Goal: Transaction & Acquisition: Book appointment/travel/reservation

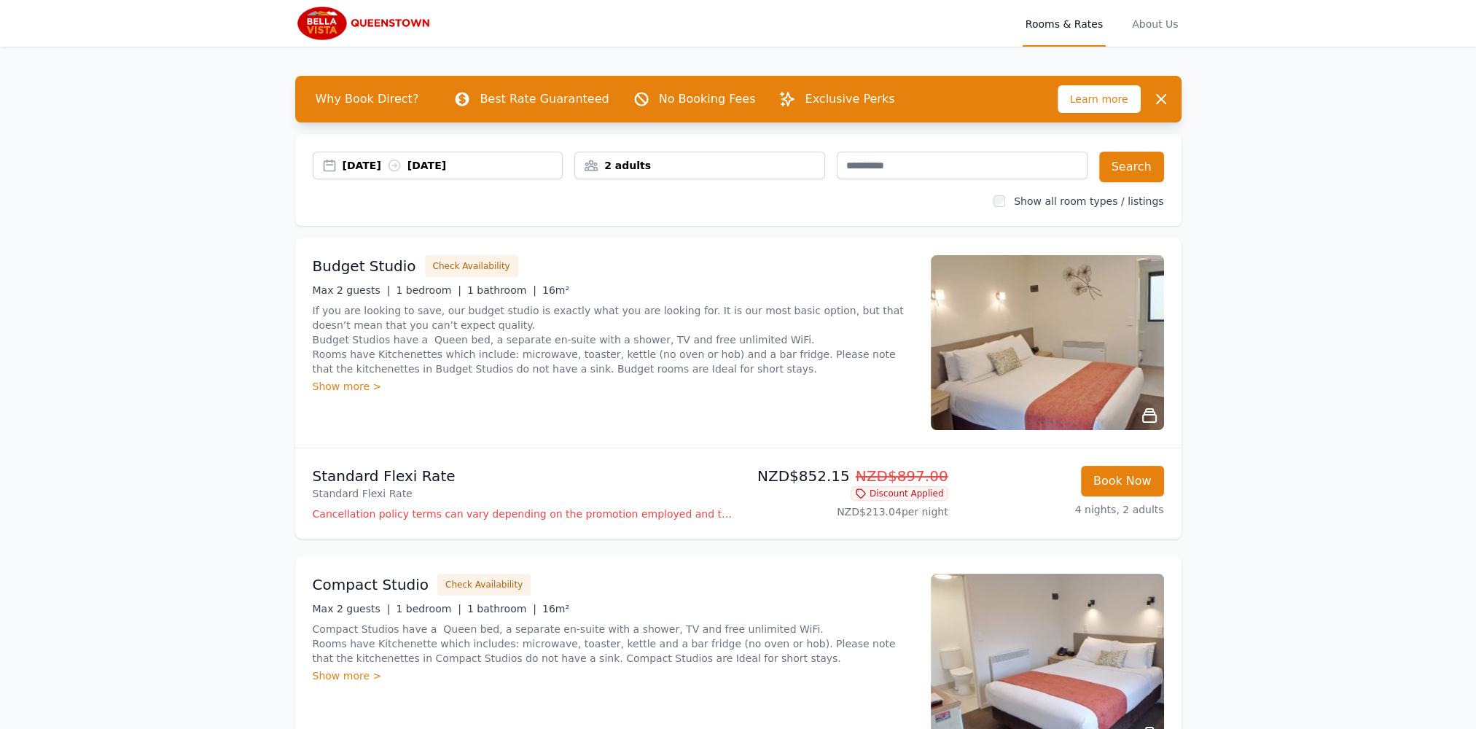
click at [655, 161] on div "2 adults" at bounding box center [699, 165] width 249 height 15
click at [678, 216] on icon at bounding box center [684, 220] width 12 height 12
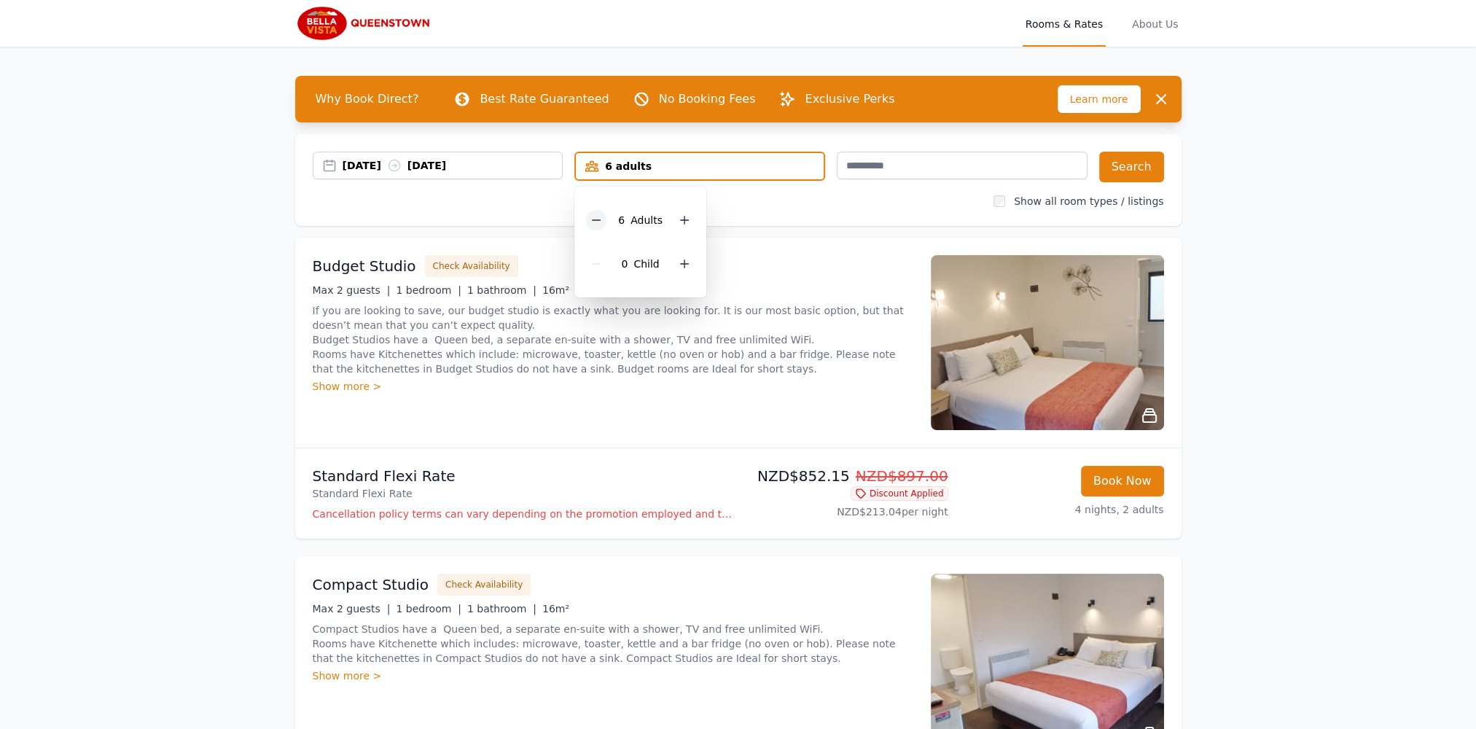
click at [590, 217] on div at bounding box center [596, 220] width 20 height 20
click at [800, 215] on div "[DATE] [DATE] 5 adults 5 Adult s 0 Child Search Show all room types / listings" at bounding box center [738, 180] width 886 height 92
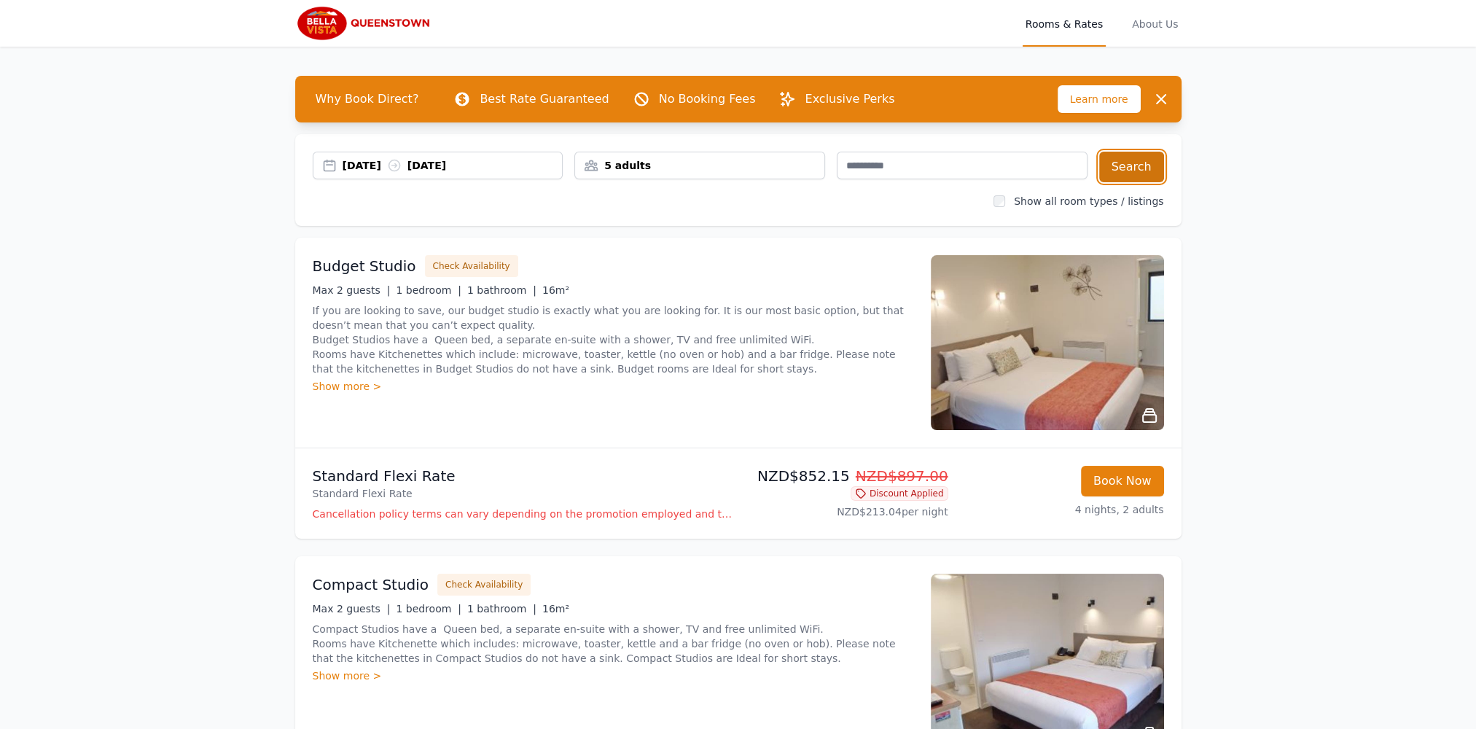
click at [1131, 173] on button "Search" at bounding box center [1131, 167] width 65 height 31
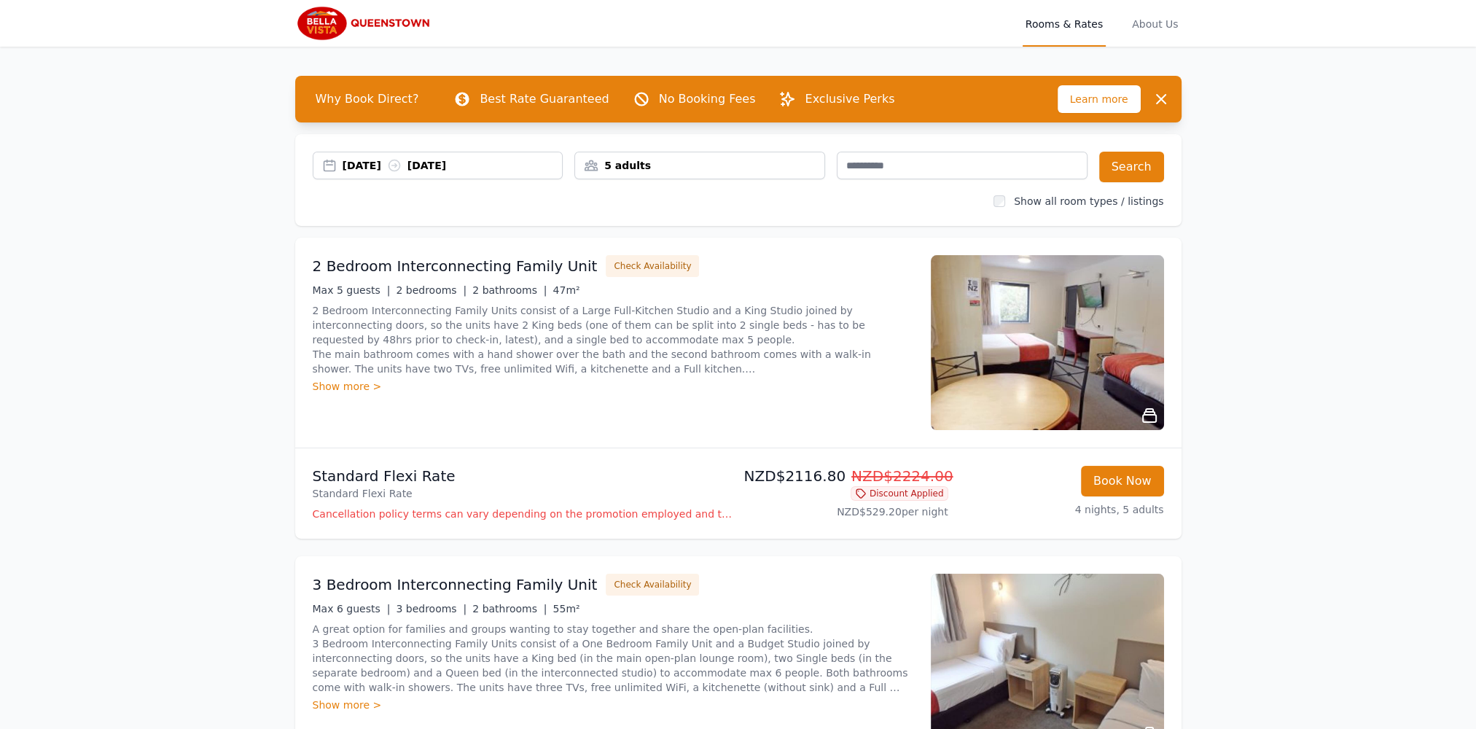
click at [1073, 390] on img at bounding box center [1047, 342] width 233 height 175
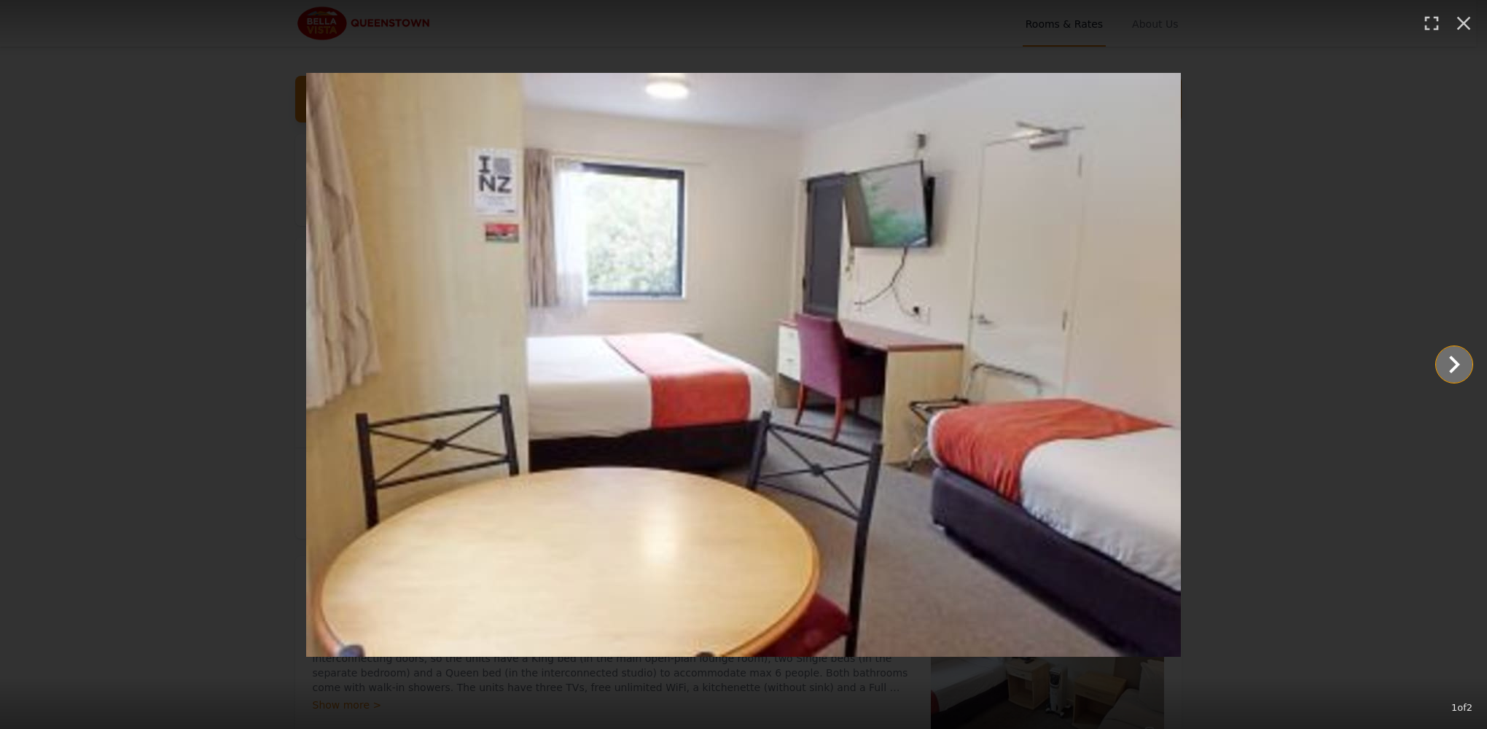
click at [1447, 359] on icon "Show slide 2 of 2" at bounding box center [1453, 364] width 35 height 35
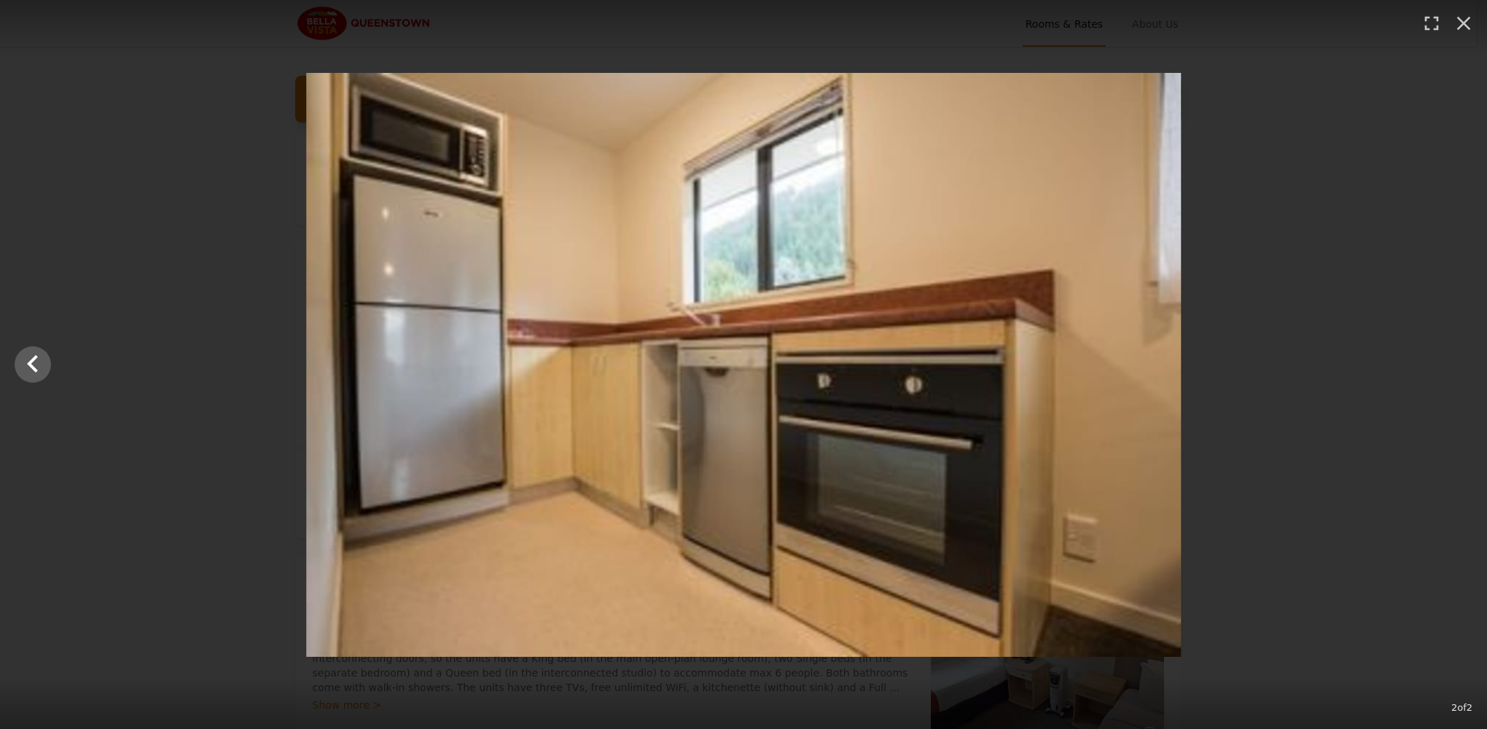
click at [1447, 359] on div at bounding box center [743, 365] width 1487 height 584
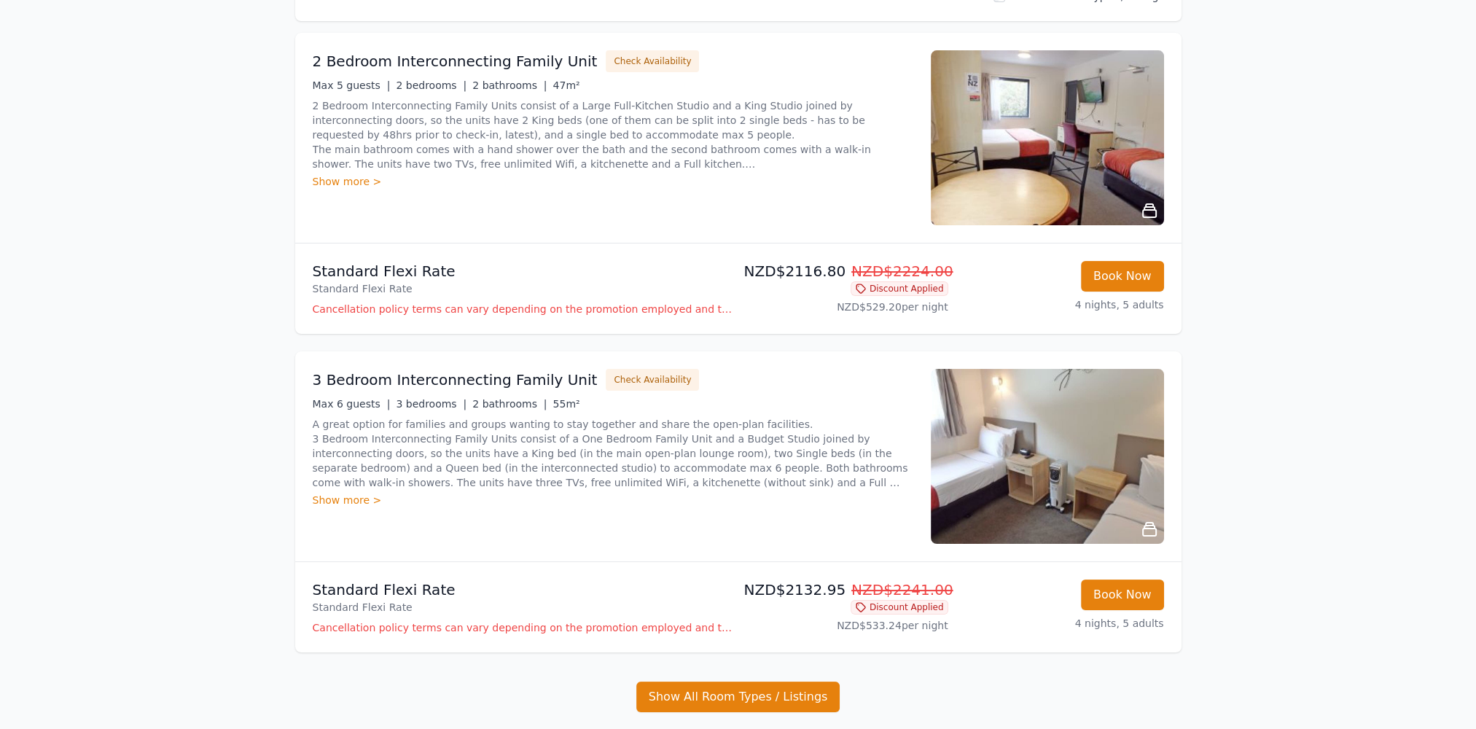
scroll to position [219, 0]
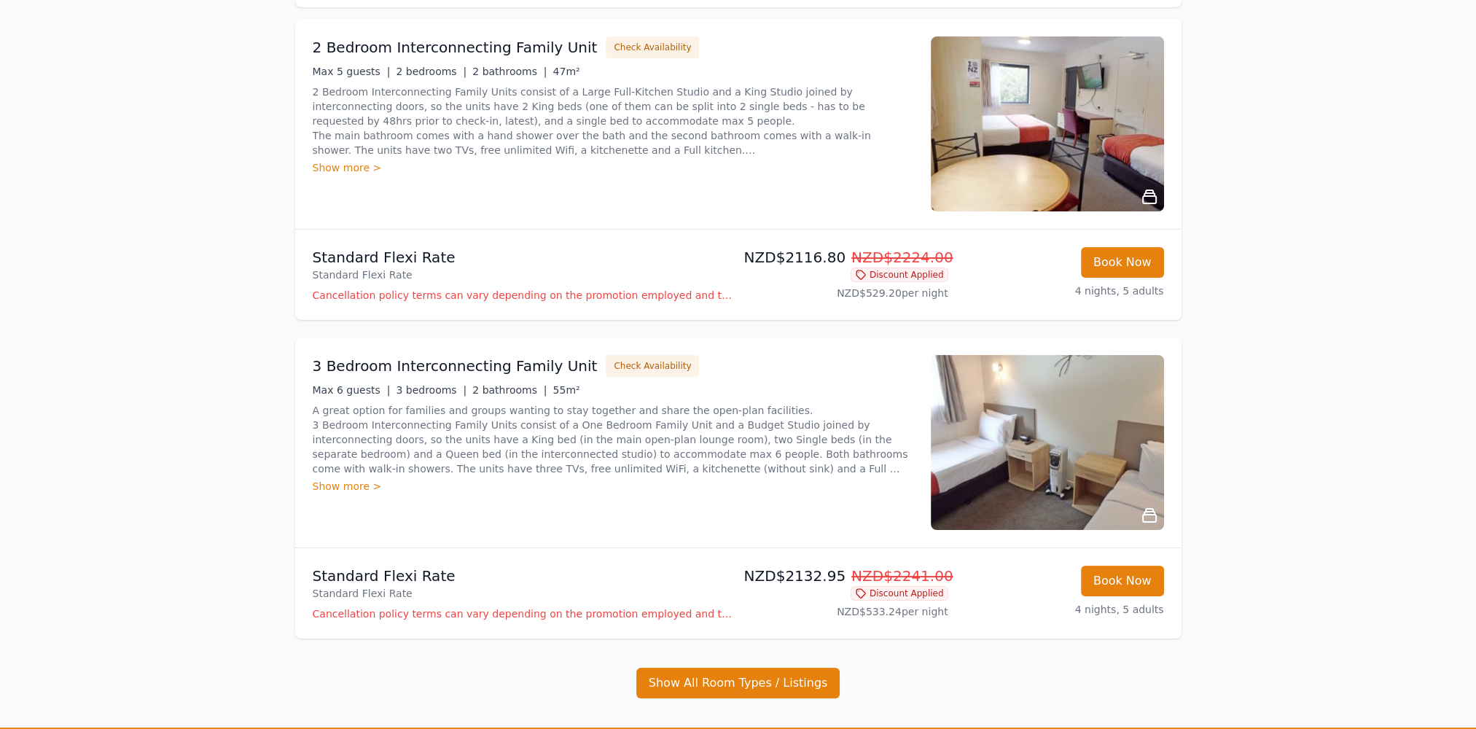
click at [1119, 458] on img at bounding box center [1047, 442] width 233 height 175
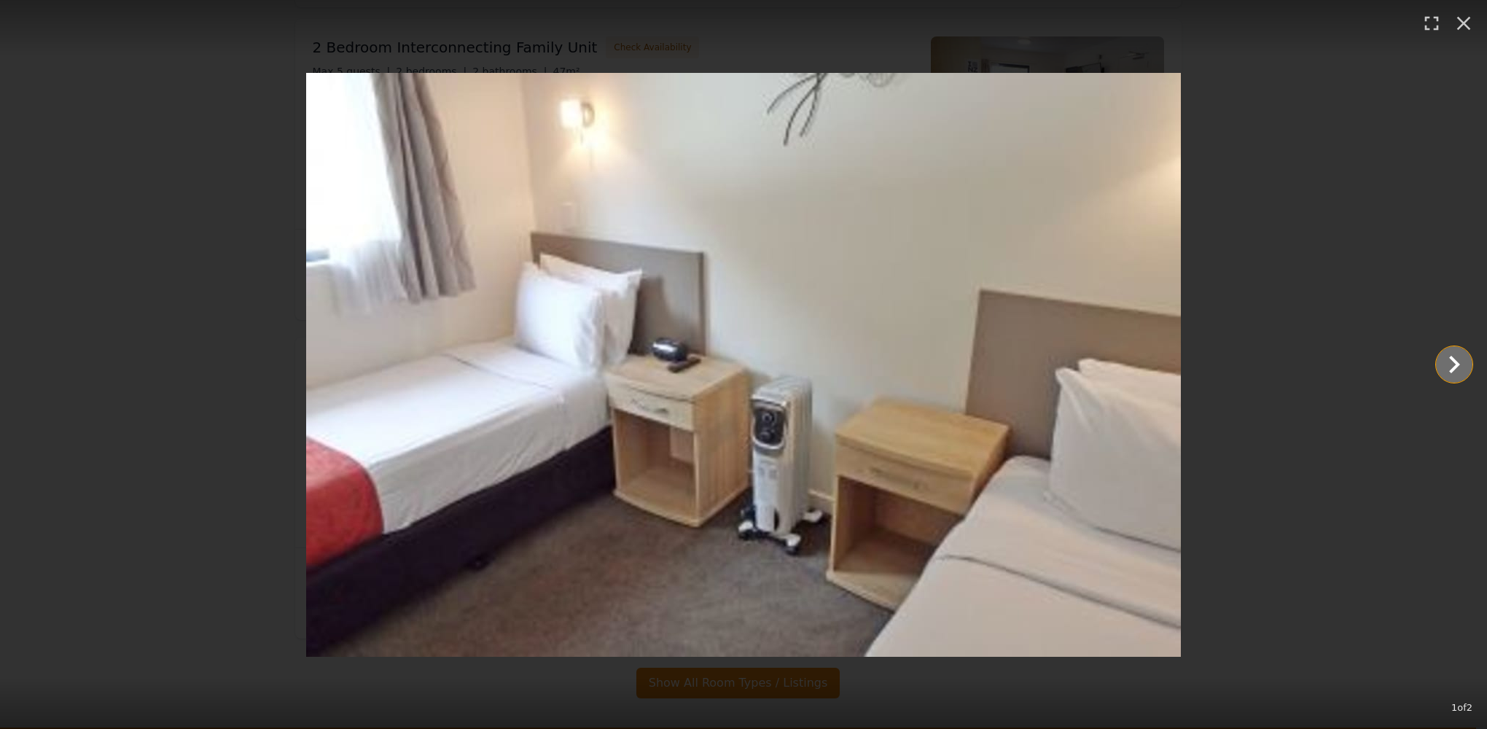
click at [1452, 363] on icon "Show slide 2 of 2" at bounding box center [1453, 364] width 35 height 35
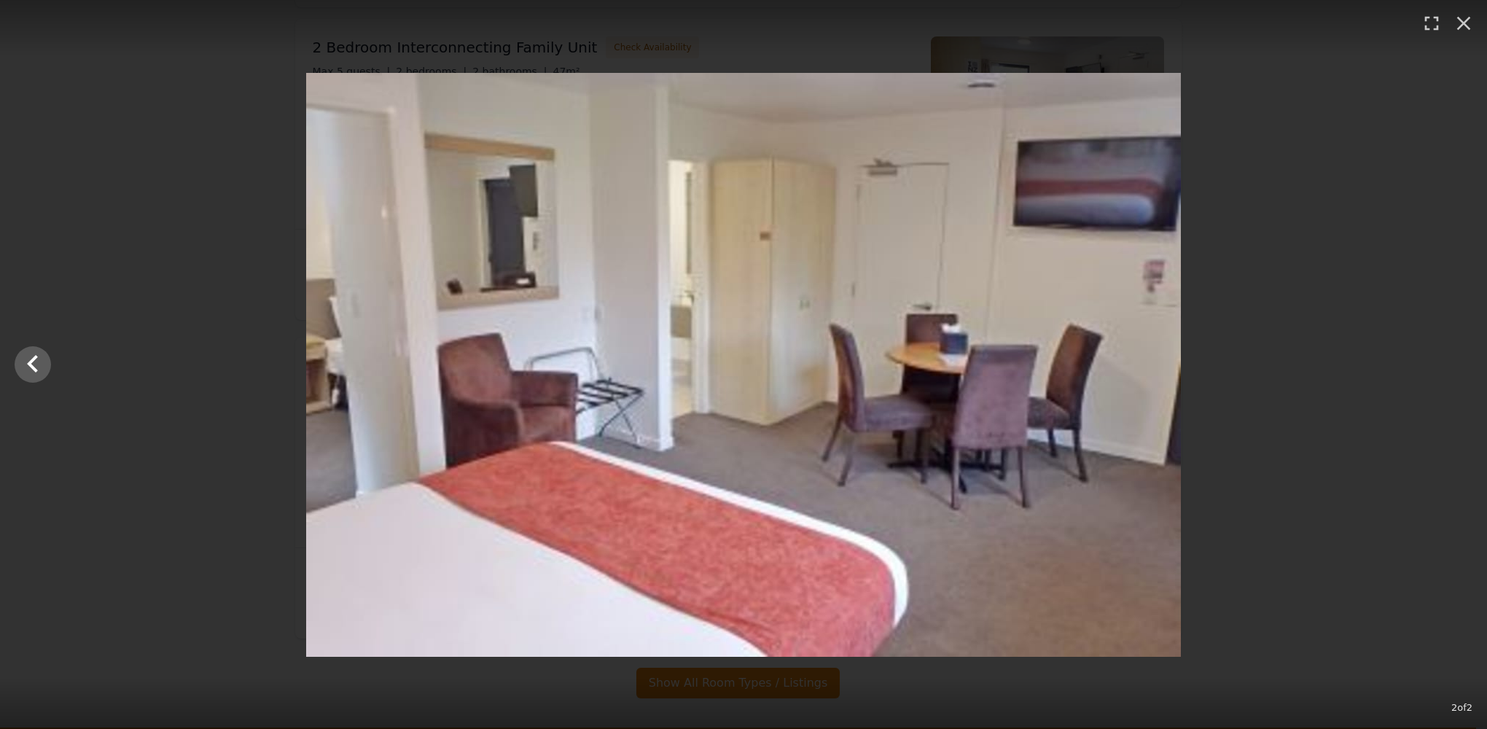
click at [1452, 363] on div at bounding box center [743, 365] width 1487 height 584
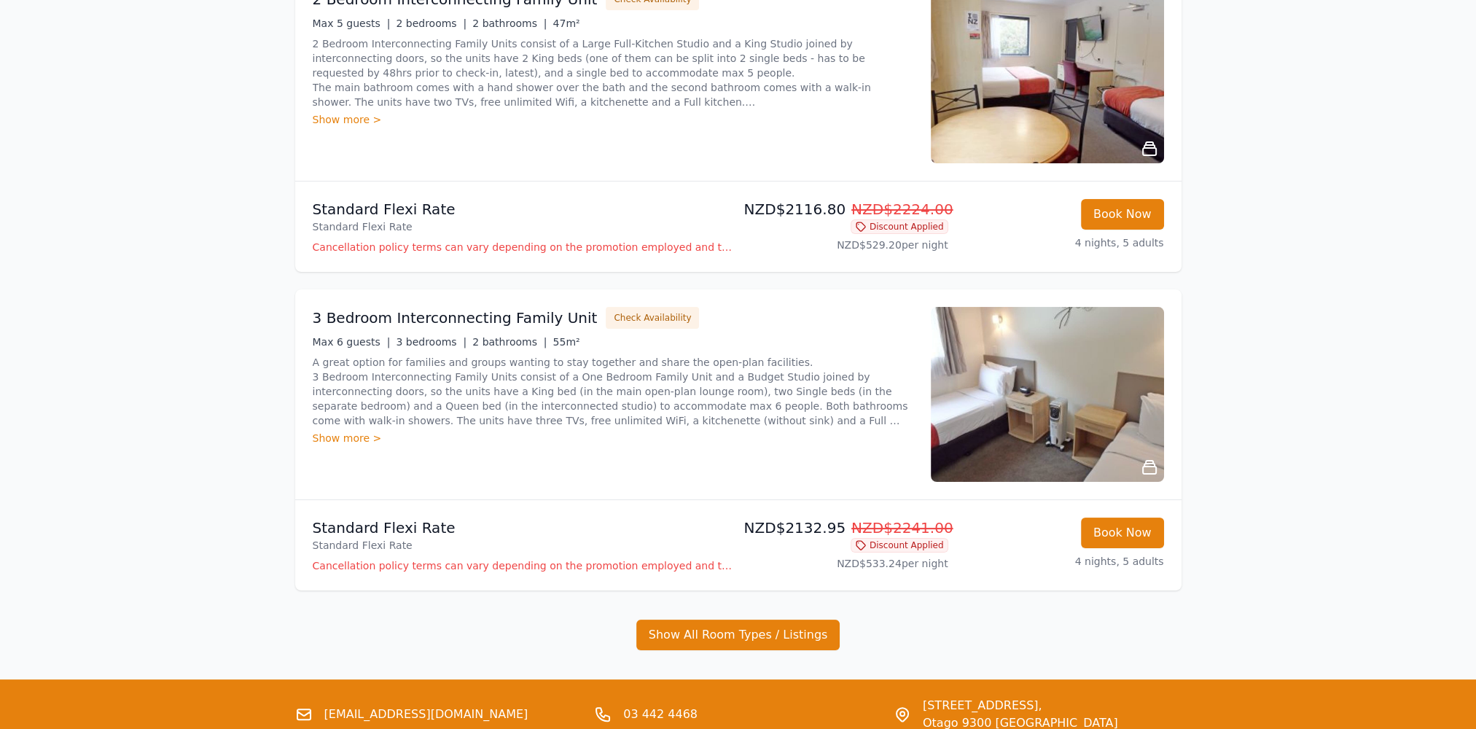
scroll to position [291, 0]
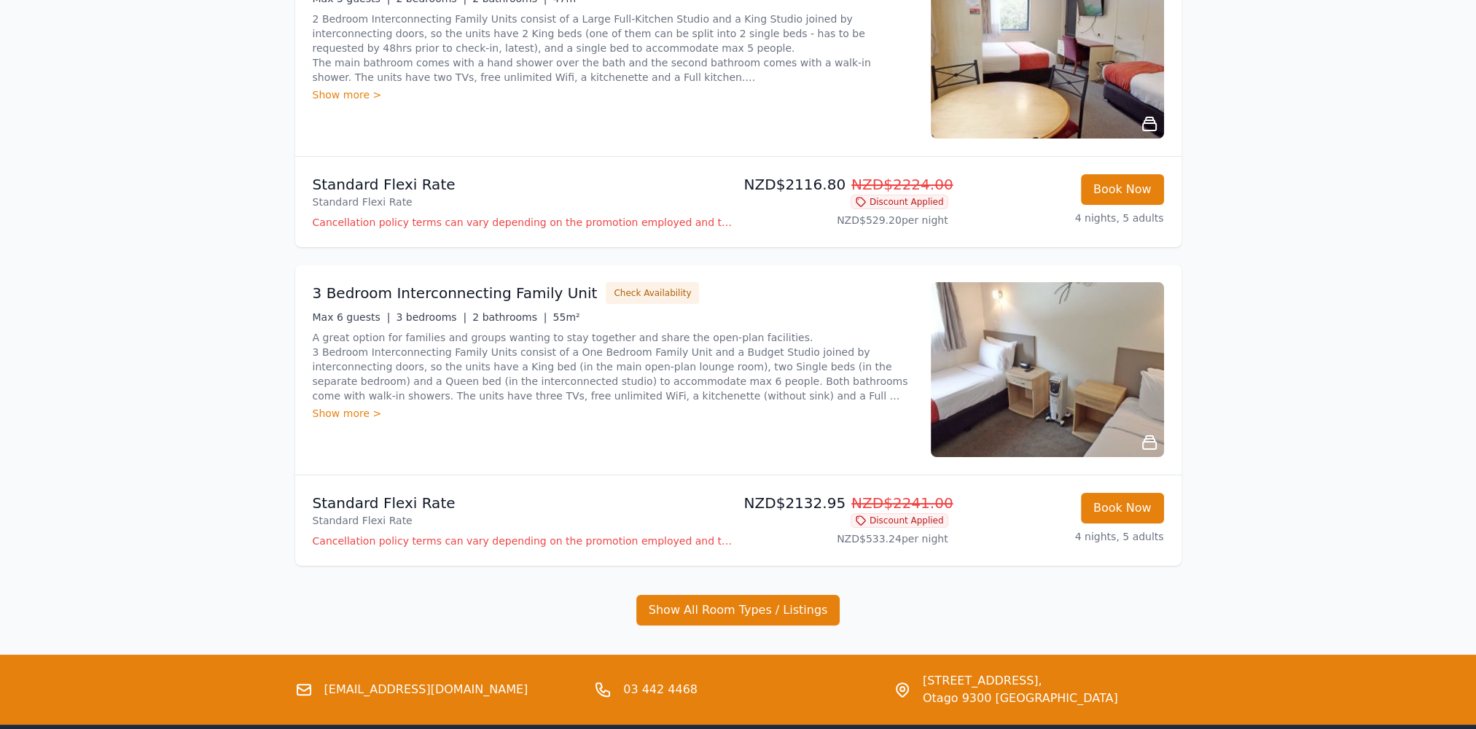
click at [342, 414] on div "Show more >" at bounding box center [613, 413] width 600 height 15
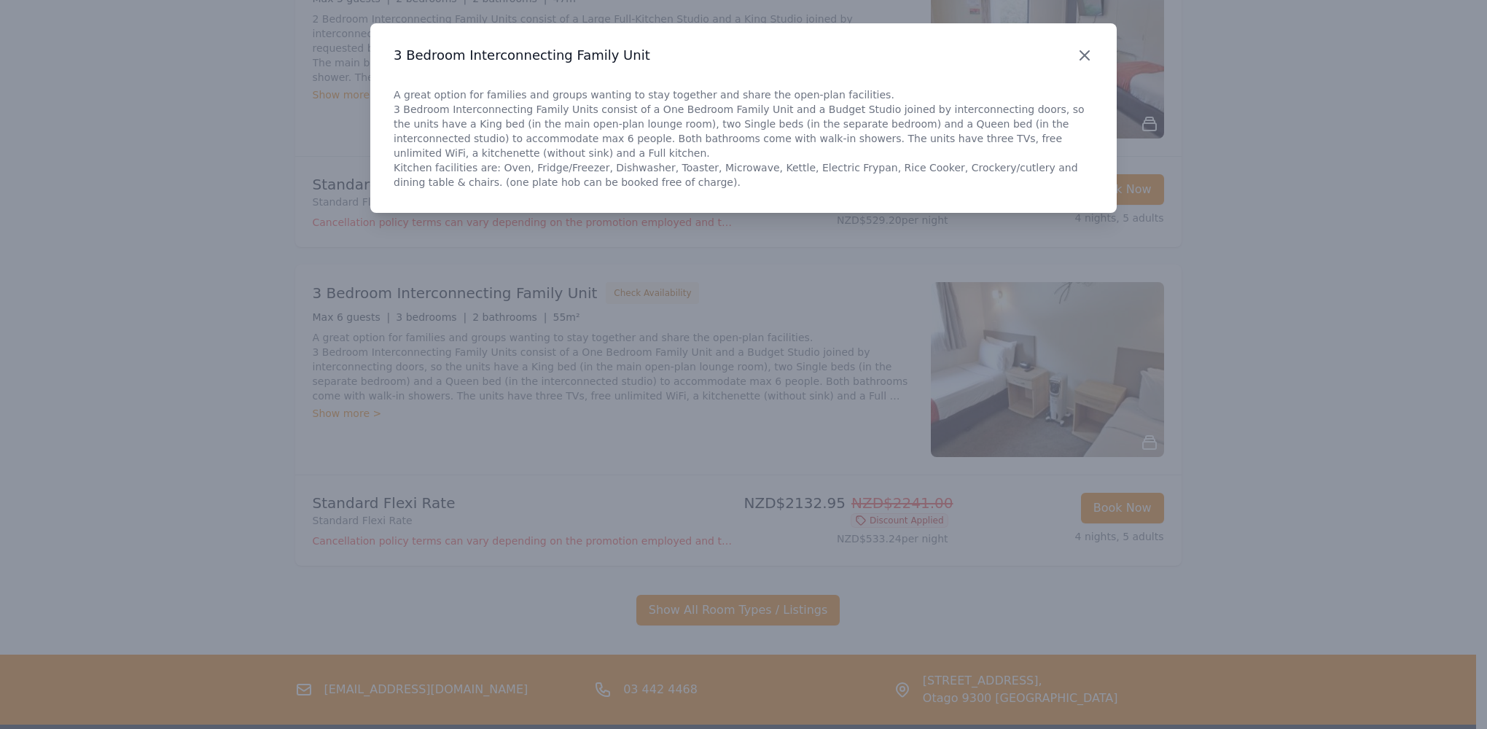
click at [1083, 61] on icon "button" at bounding box center [1084, 55] width 17 height 17
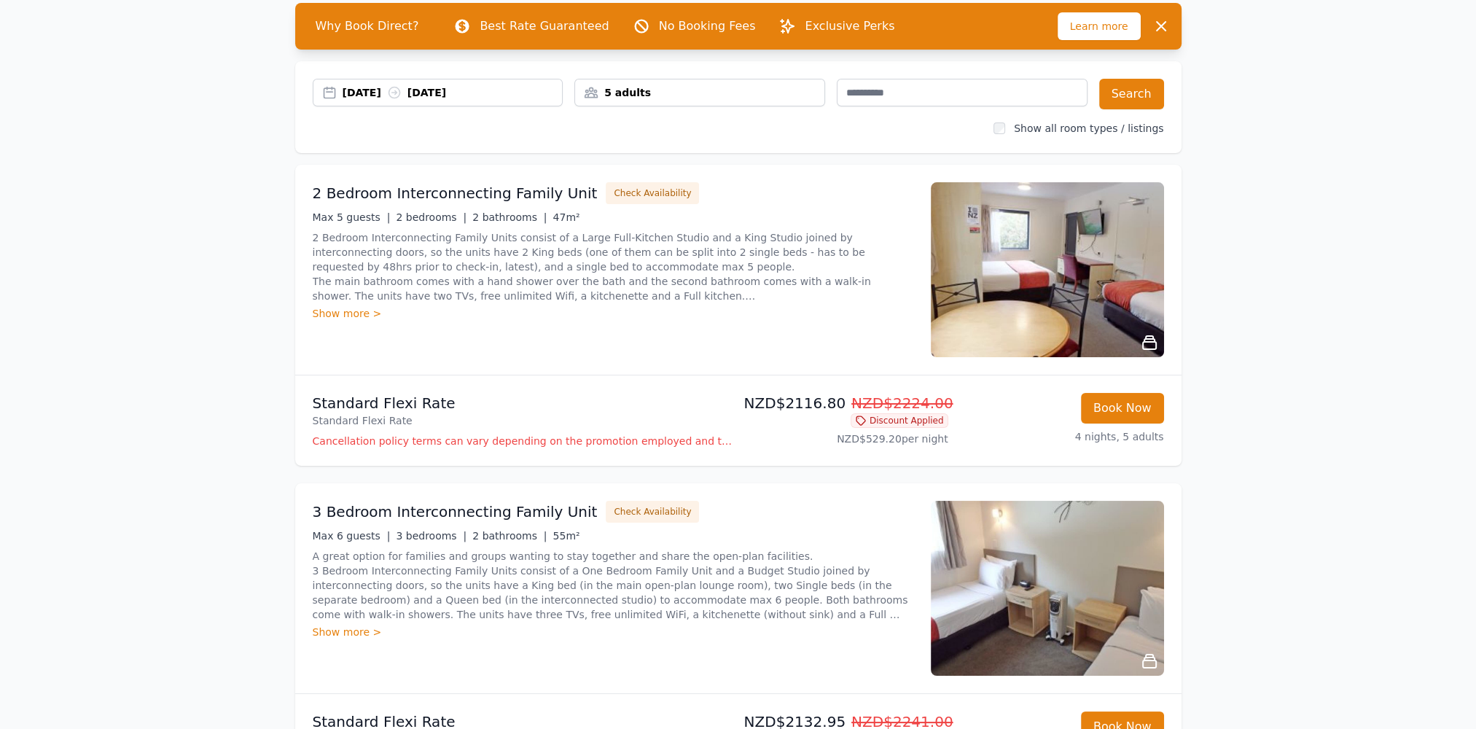
scroll to position [0, 0]
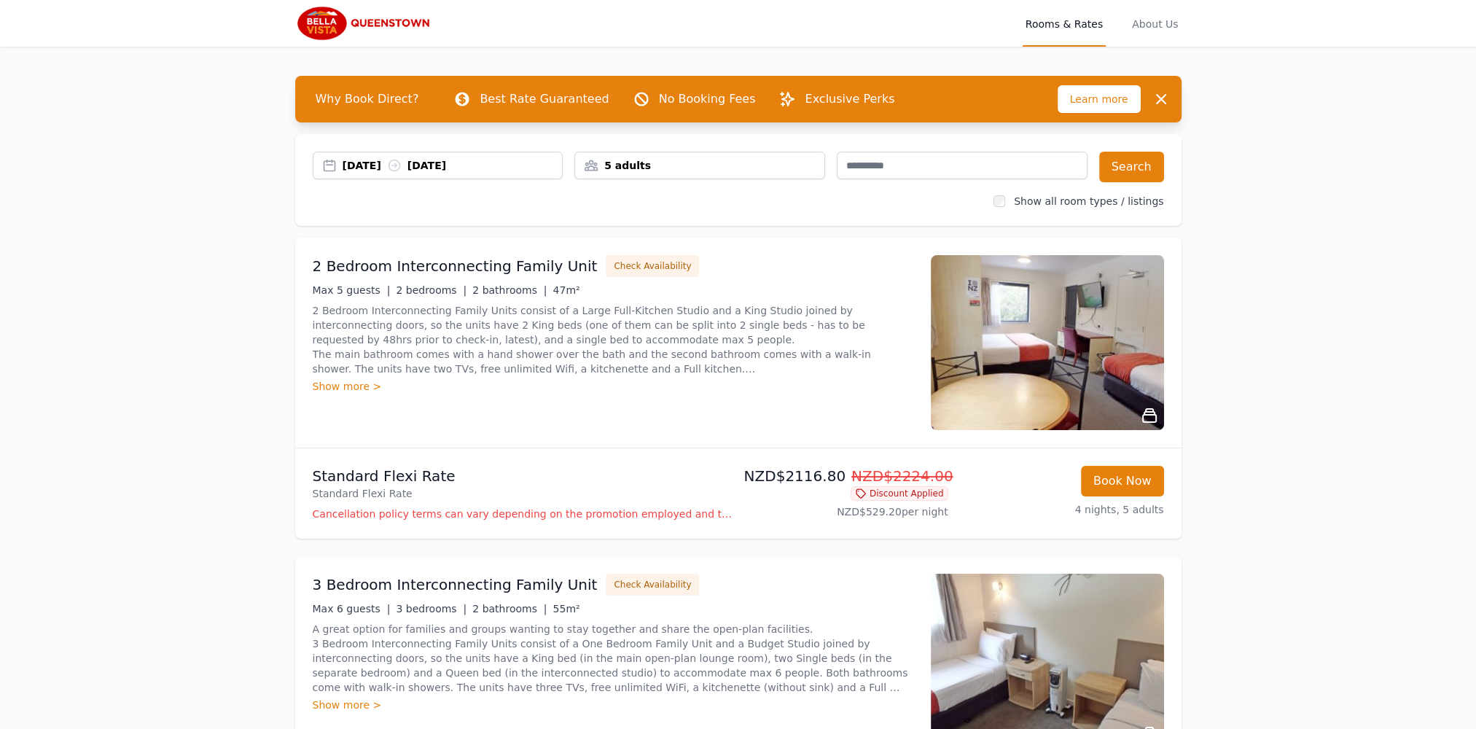
click at [422, 23] on img at bounding box center [365, 23] width 140 height 35
